Goal: Task Accomplishment & Management: Use online tool/utility

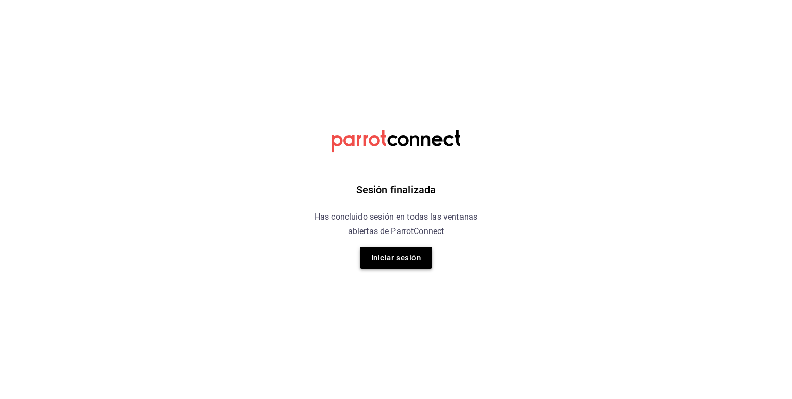
click at [390, 254] on button "Iniciar sesión" at bounding box center [396, 258] width 72 height 22
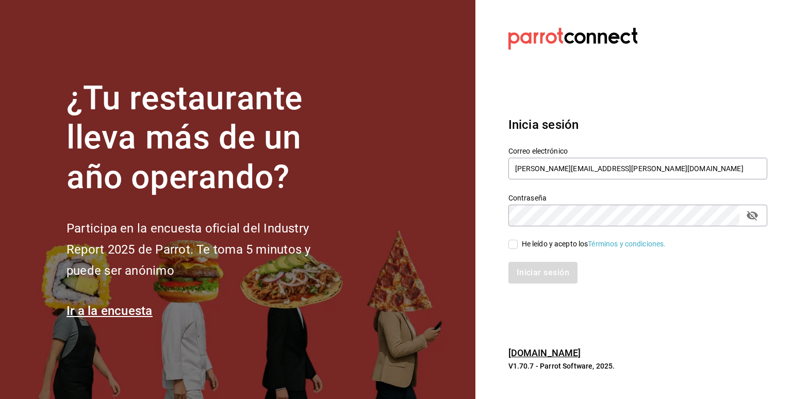
click at [516, 244] on input "He leído y acepto los Términos y condiciones." at bounding box center [512, 244] width 9 height 9
checkbox input "true"
click at [537, 272] on button "Iniciar sesión" at bounding box center [543, 273] width 70 height 22
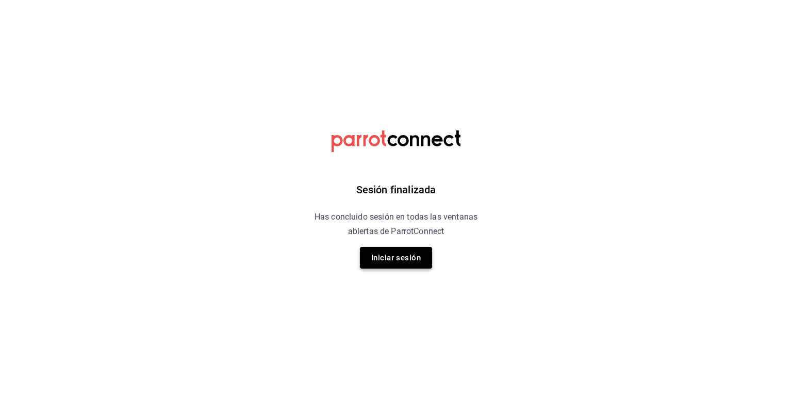
click at [390, 255] on button "Iniciar sesión" at bounding box center [396, 258] width 72 height 22
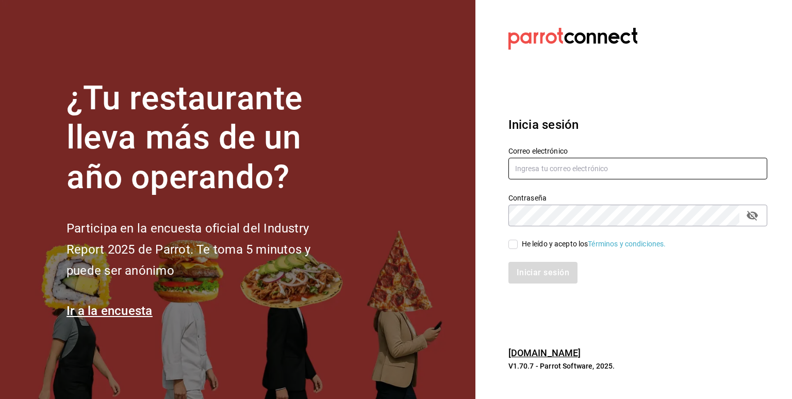
type input "[PERSON_NAME][EMAIL_ADDRESS][PERSON_NAME][DOMAIN_NAME]"
click at [516, 245] on input "He leído y acepto los Términos y condiciones." at bounding box center [512, 244] width 9 height 9
checkbox input "true"
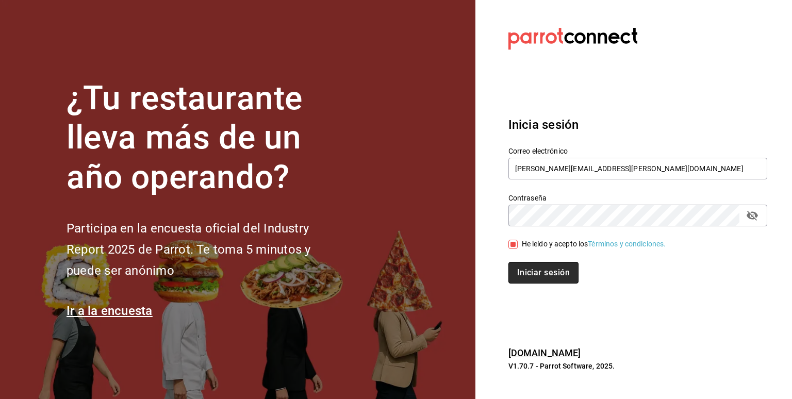
click at [534, 269] on button "Iniciar sesión" at bounding box center [543, 273] width 70 height 22
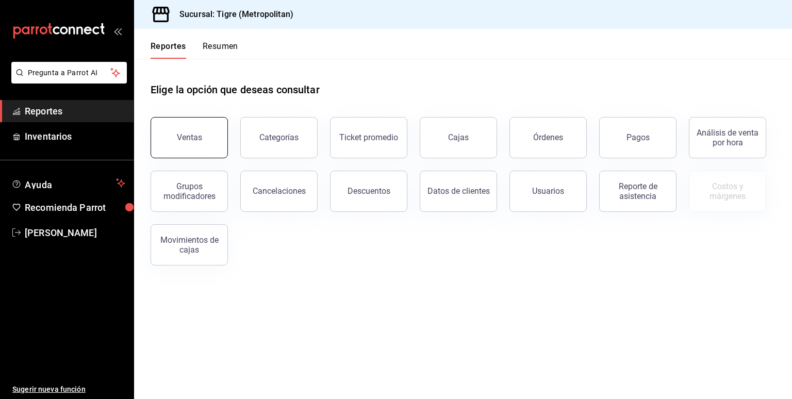
click at [186, 126] on button "Ventas" at bounding box center [189, 137] width 77 height 41
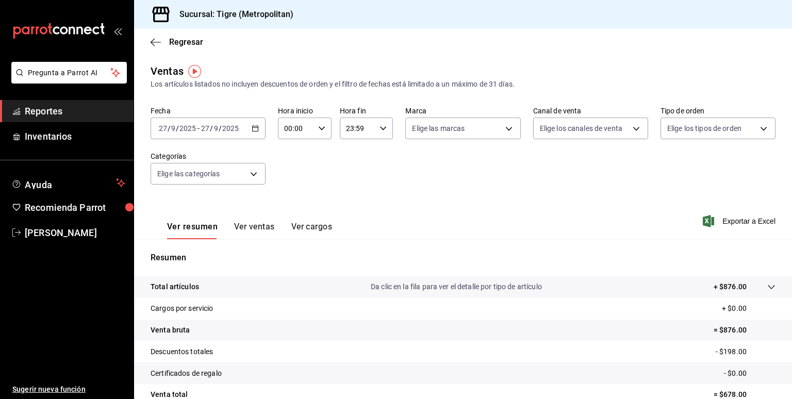
click at [254, 130] on icon "button" at bounding box center [255, 128] width 7 height 7
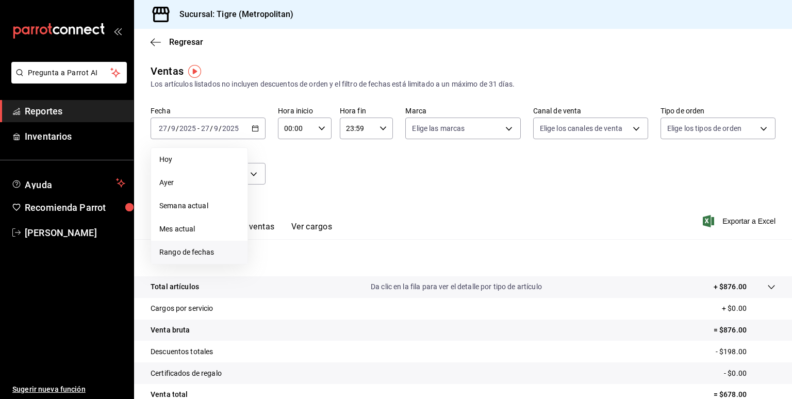
click at [170, 253] on span "Rango de fechas" at bounding box center [199, 252] width 80 height 11
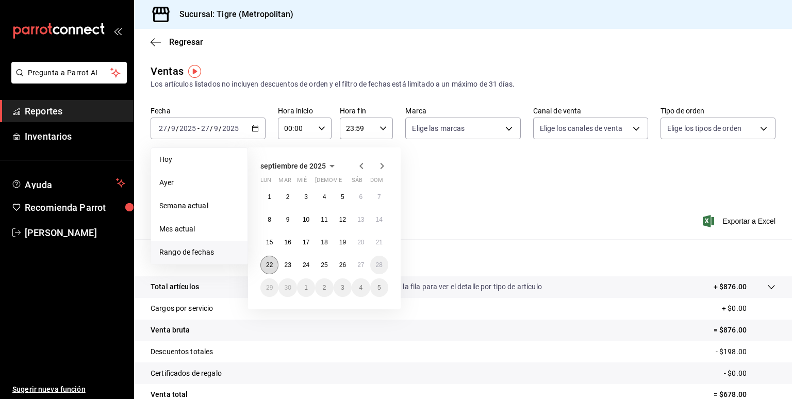
click at [272, 266] on abbr "22" at bounding box center [269, 264] width 7 height 7
click at [364, 269] on button "27" at bounding box center [361, 265] width 18 height 19
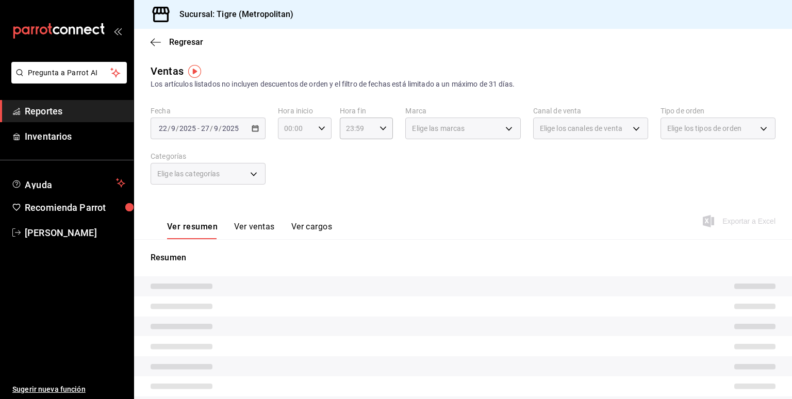
click at [320, 127] on icon "button" at bounding box center [321, 128] width 7 height 7
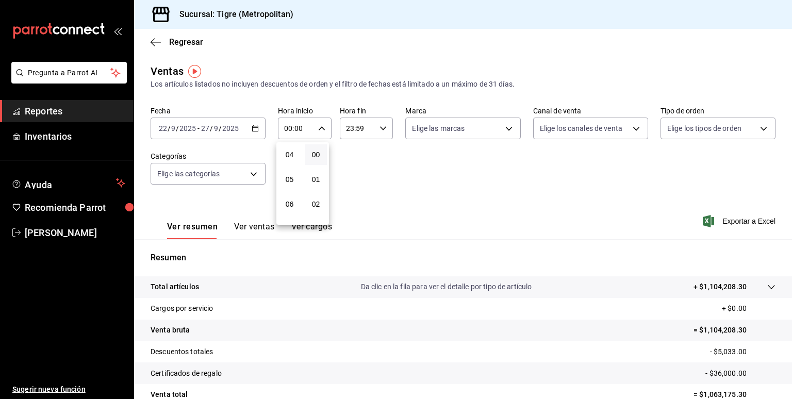
scroll to position [100, 0]
click at [291, 183] on span "05" at bounding box center [290, 178] width 10 height 8
type input "05:00"
click at [382, 129] on div at bounding box center [396, 199] width 792 height 399
click at [382, 129] on icon "button" at bounding box center [382, 128] width 7 height 7
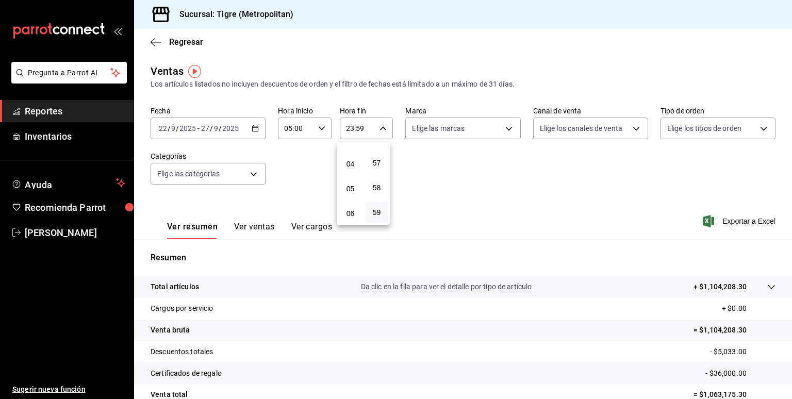
scroll to position [89, 0]
click at [353, 189] on span "05" at bounding box center [350, 190] width 10 height 8
click at [377, 158] on span "00" at bounding box center [377, 155] width 10 height 8
type input "05:00"
click at [721, 220] on div at bounding box center [396, 199] width 792 height 399
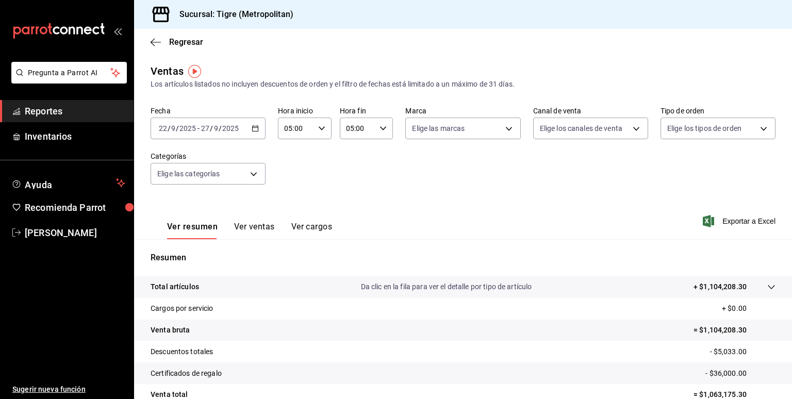
click at [721, 220] on span "Exportar a Excel" at bounding box center [740, 221] width 71 height 12
